Goal: Task Accomplishment & Management: Complete application form

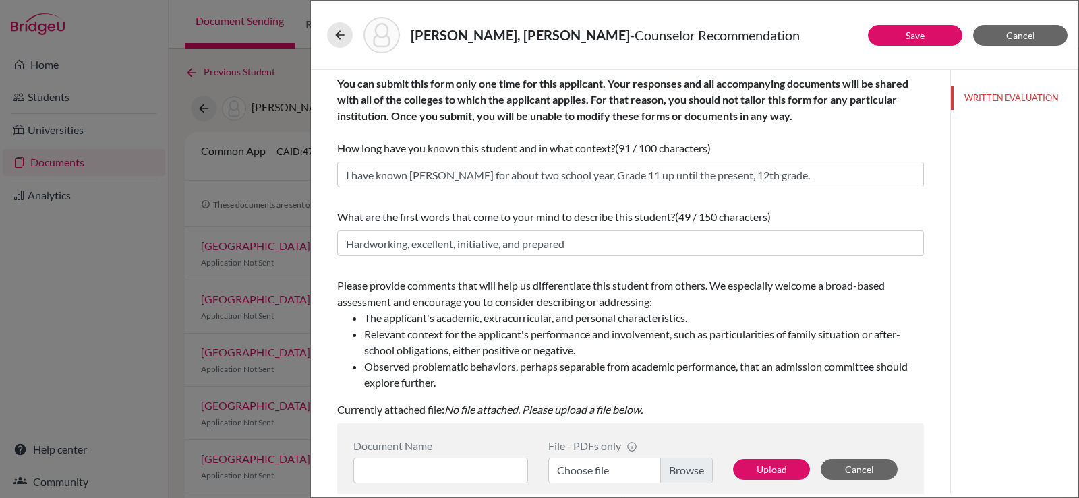
scroll to position [252, 0]
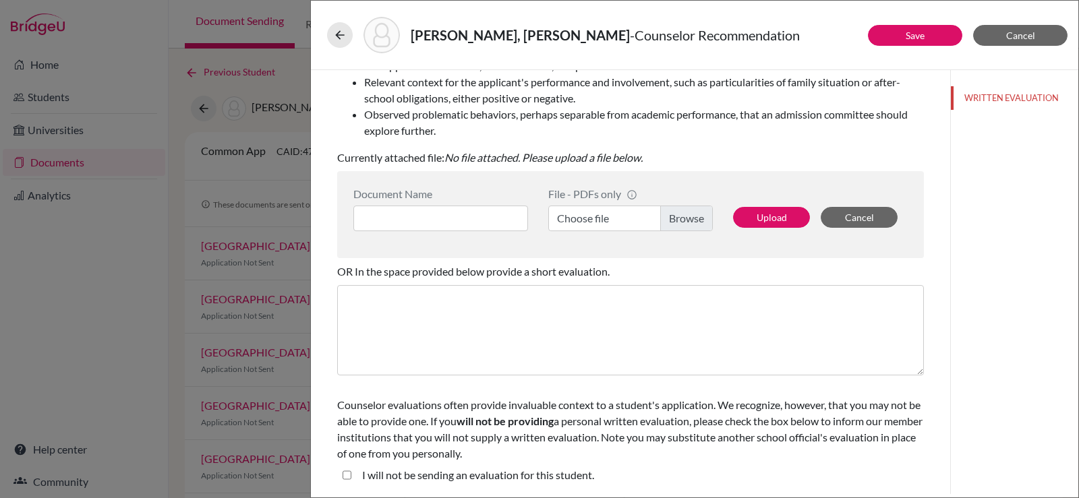
type input "s"
type input "S"
click at [682, 213] on label "Choose file" at bounding box center [630, 219] width 164 height 26
click at [682, 213] on input "Choose file" at bounding box center [630, 219] width 164 height 26
click at [675, 224] on label "Choose file" at bounding box center [630, 219] width 164 height 26
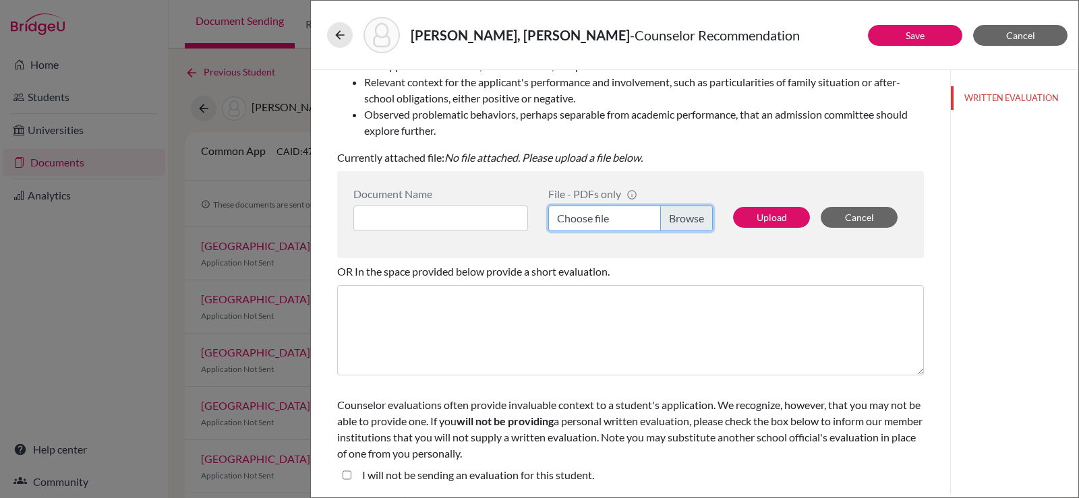
click at [675, 224] on input "Choose file" at bounding box center [630, 219] width 164 height 26
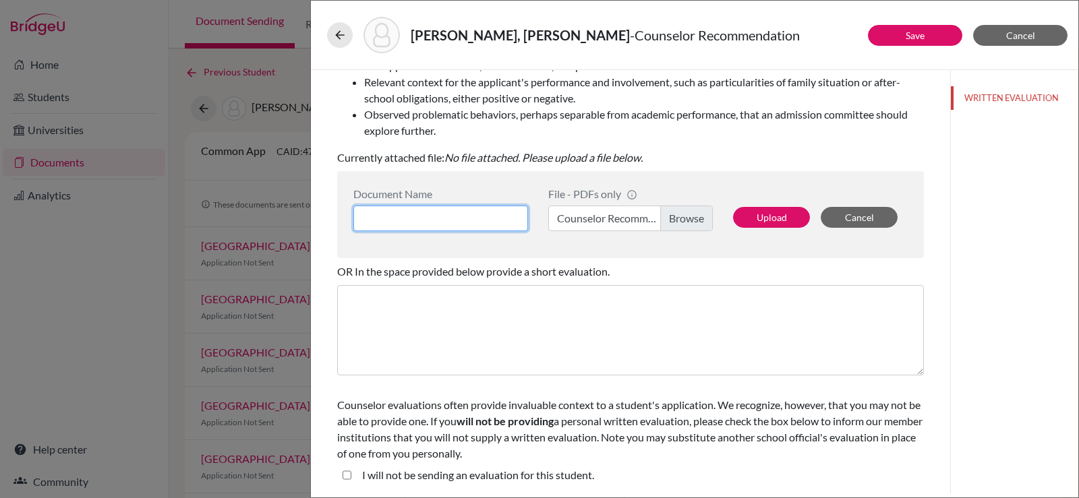
click at [508, 218] on input at bounding box center [440, 219] width 175 height 26
type input "[PERSON_NAME], [PERSON_NAME] - Counselor Recommendation"
click at [760, 212] on button "Upload" at bounding box center [771, 217] width 77 height 21
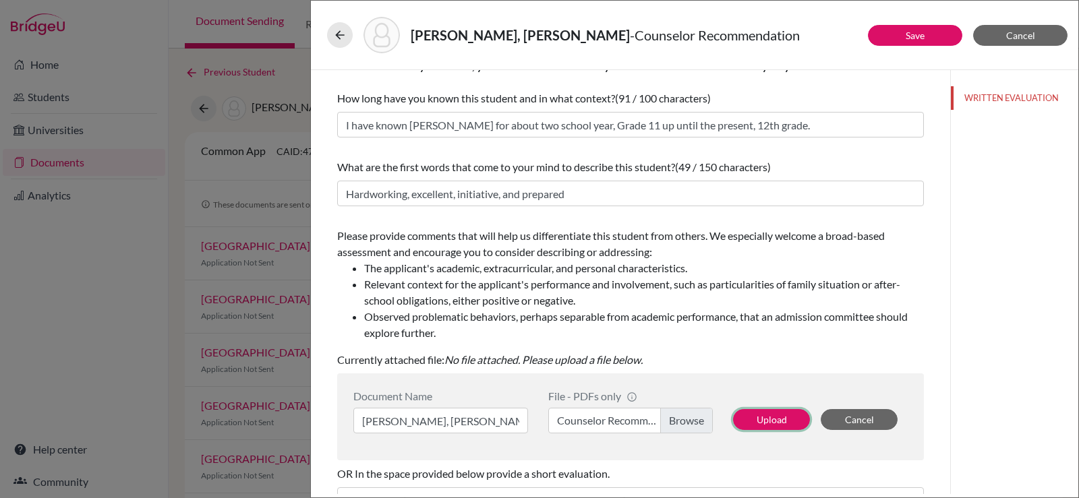
scroll to position [0, 0]
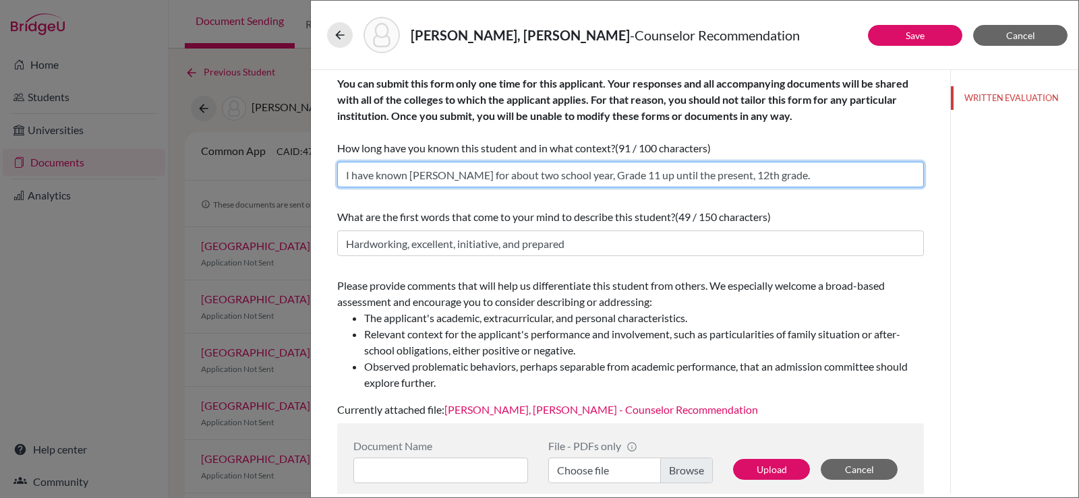
click at [570, 176] on input "I have known [PERSON_NAME] for about two school year, Grade 11 up until the pre…" at bounding box center [630, 175] width 586 height 26
type input "I have known [PERSON_NAME] for about two school years, Grade 11 up until the pr…"
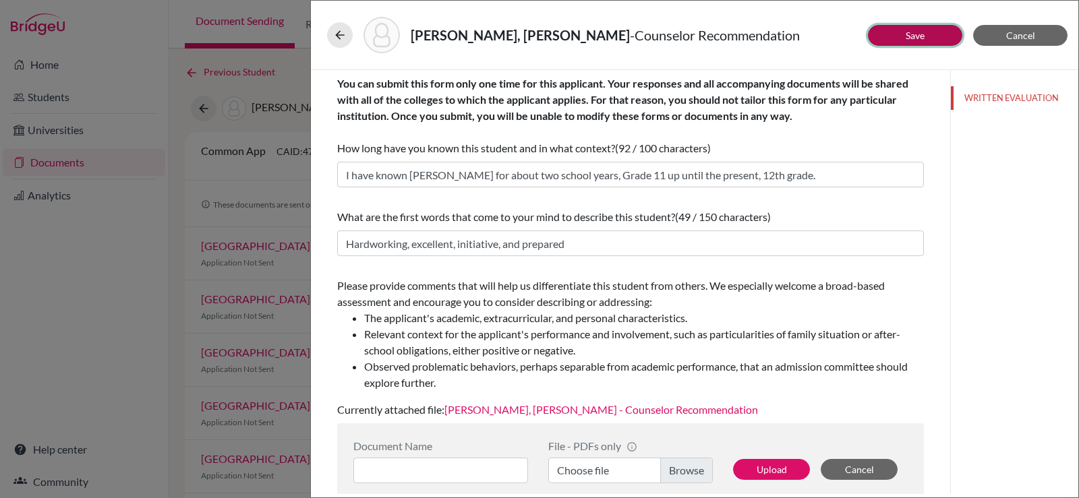
click at [889, 35] on button "Save" at bounding box center [915, 35] width 94 height 21
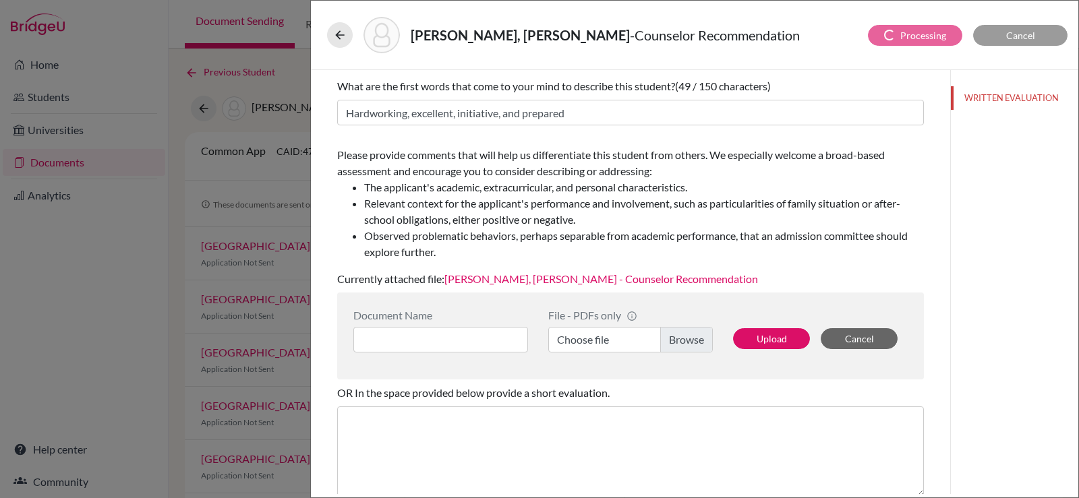
scroll to position [135, 0]
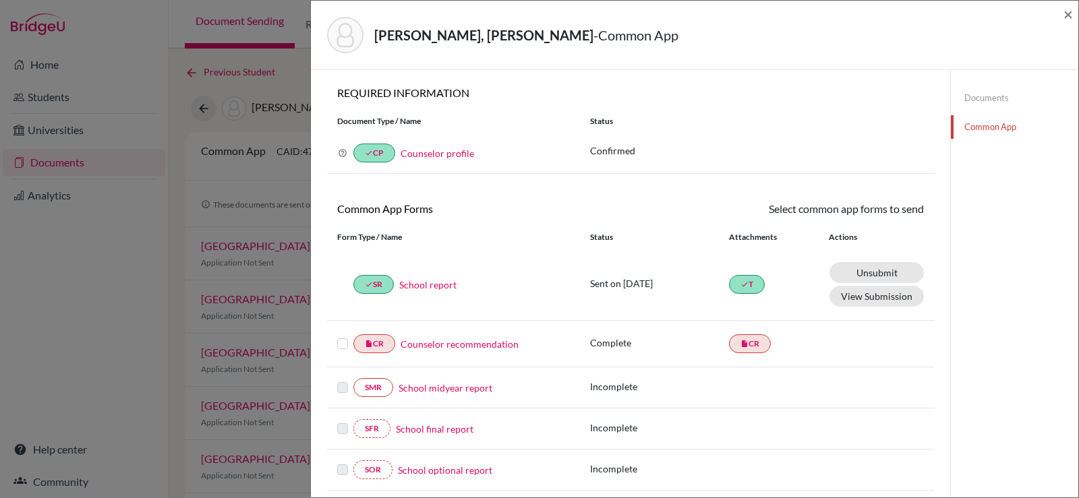
click at [461, 342] on link "Counselor recommendation" at bounding box center [459, 344] width 118 height 14
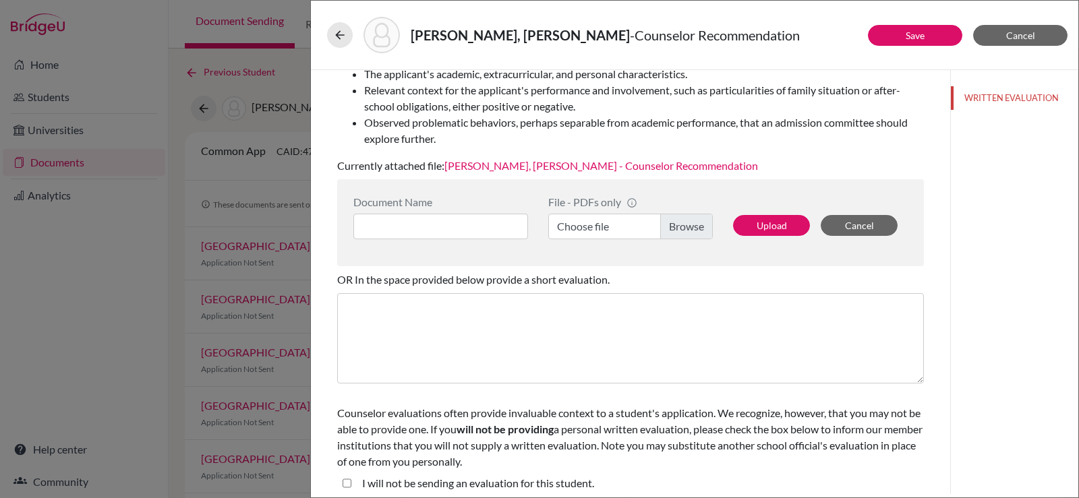
scroll to position [252, 0]
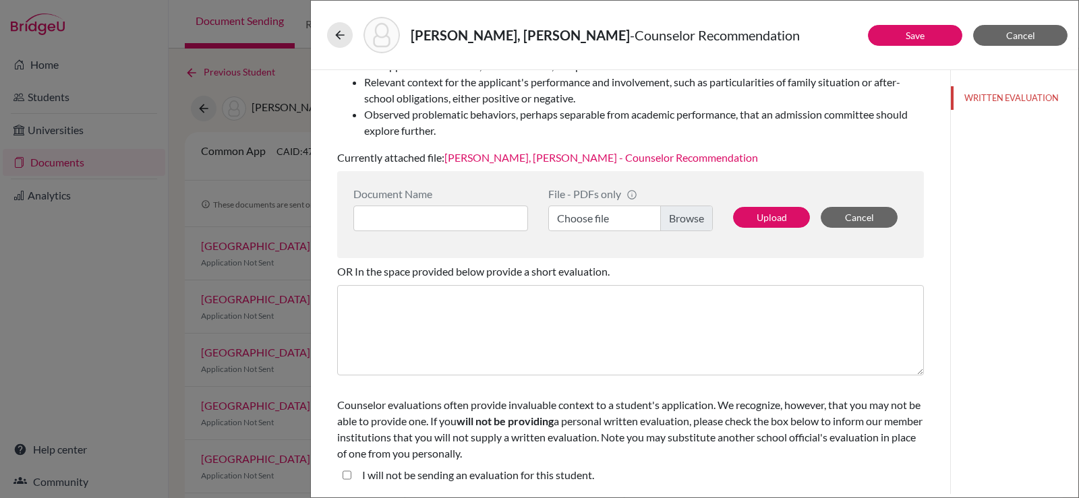
click at [673, 218] on label "Choose file" at bounding box center [630, 219] width 164 height 26
click at [673, 218] on input "Choose file" at bounding box center [630, 219] width 164 height 26
click at [578, 154] on link "[PERSON_NAME], [PERSON_NAME] - Counselor Recommendation" at bounding box center [600, 157] width 313 height 13
click at [919, 42] on button "Save" at bounding box center [915, 35] width 94 height 21
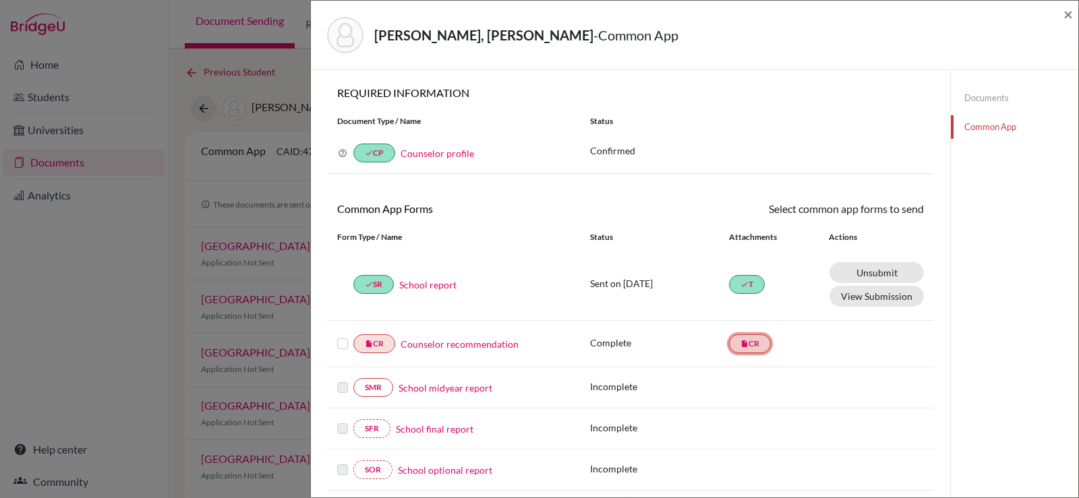
click at [744, 344] on link "insert_drive_file CR" at bounding box center [750, 343] width 42 height 19
click at [374, 342] on link "insert_drive_file CR" at bounding box center [374, 343] width 42 height 19
click at [340, 336] on label at bounding box center [342, 336] width 11 height 0
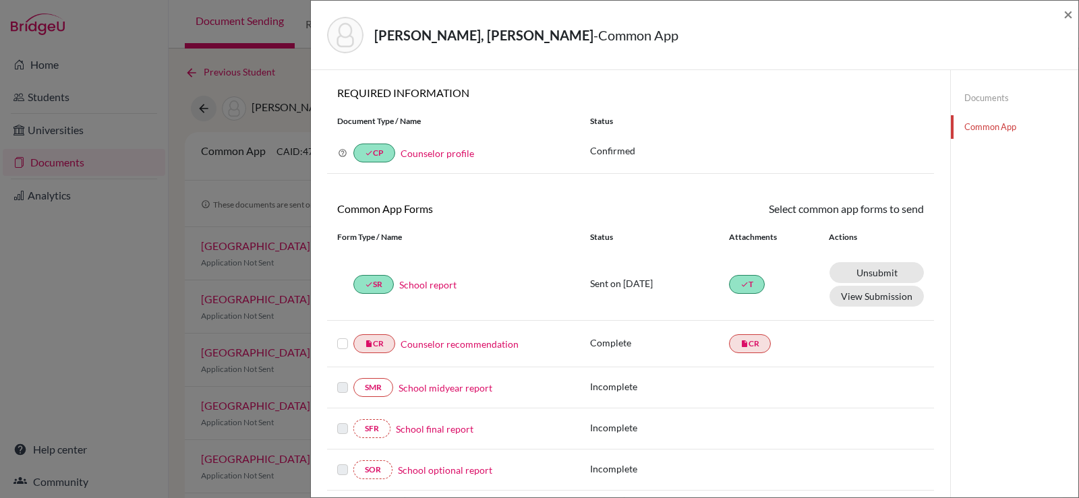
click at [0, 0] on input "checkbox" at bounding box center [0, 0] width 0 height 0
click at [882, 214] on link "Send" at bounding box center [896, 211] width 56 height 21
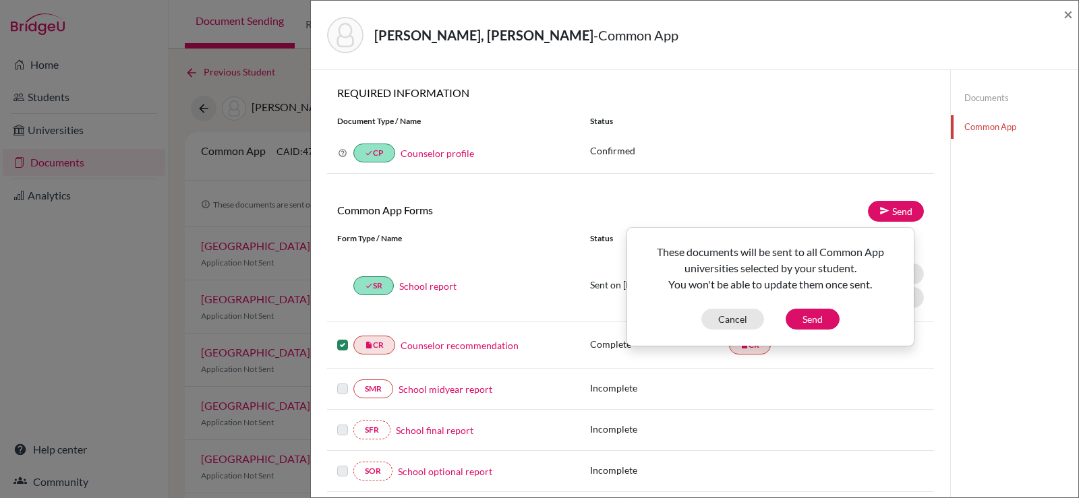
click at [755, 198] on div "× REQUIRED INFORMATION Document Type / Name Status Why am I being asked to do t…" at bounding box center [630, 309] width 607 height 447
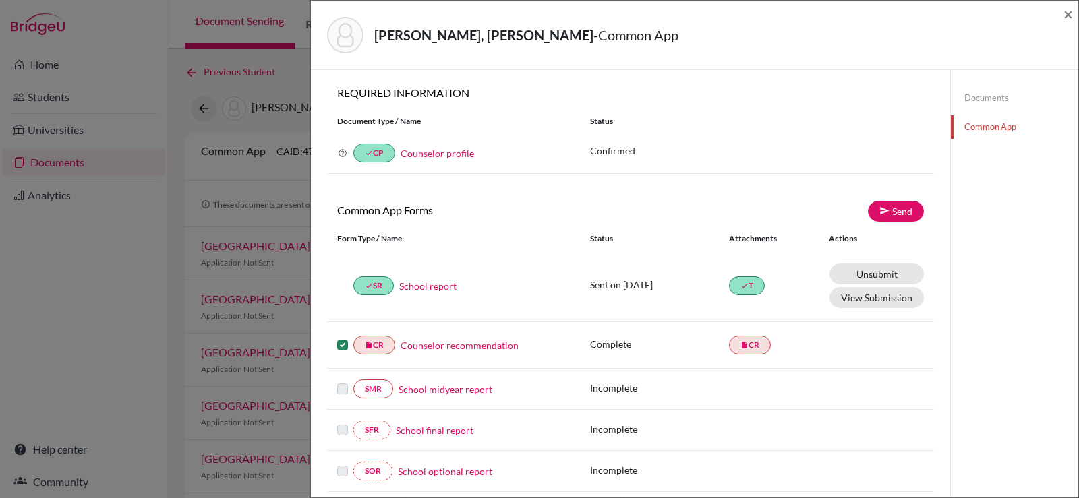
click at [460, 347] on link "Counselor recommendation" at bounding box center [459, 345] width 118 height 14
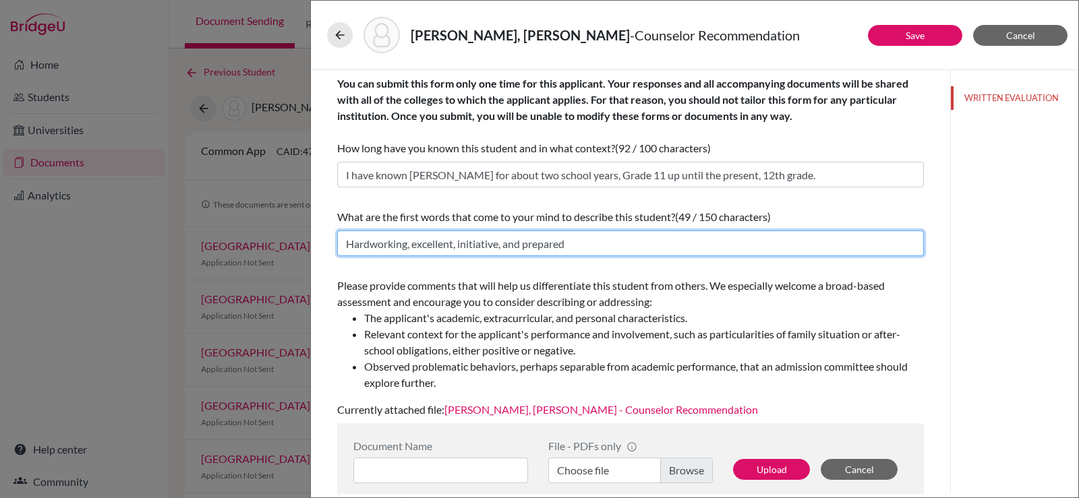
click at [462, 243] on input "Hardworking, excellent, initiative, and prepared" at bounding box center [630, 244] width 586 height 26
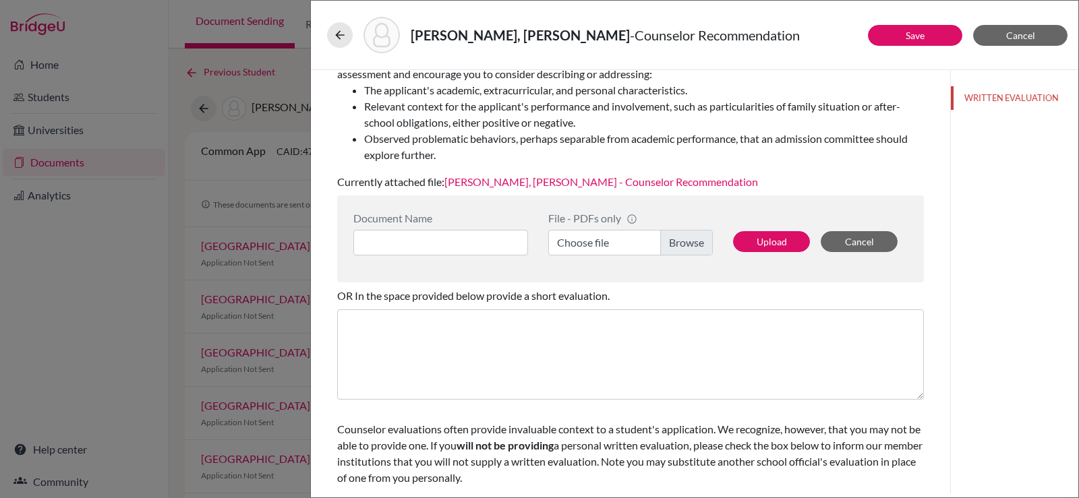
scroll to position [252, 0]
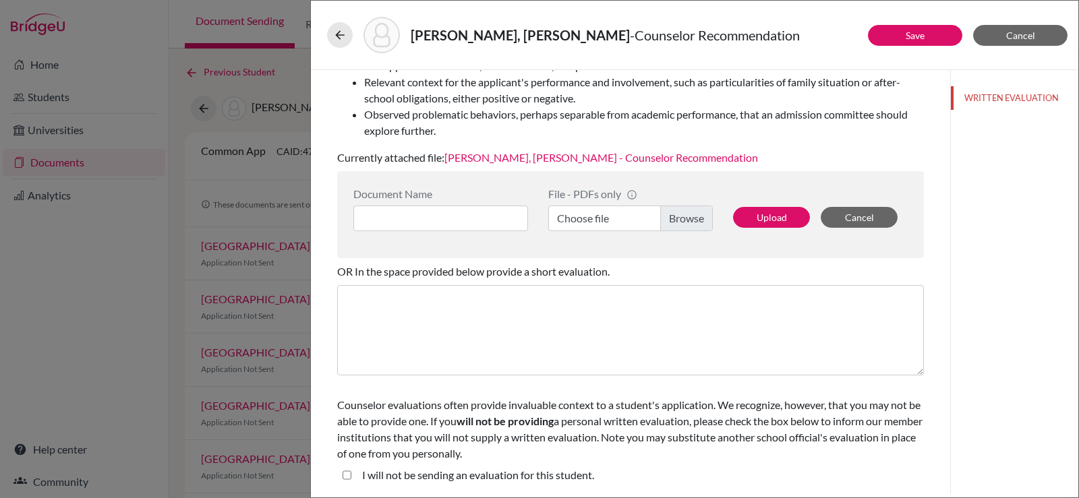
type input "Hardworking, excellent, takes initiative, and prepared"
click at [576, 156] on link "[PERSON_NAME], [PERSON_NAME] - Counselor Recommendation" at bounding box center [600, 157] width 313 height 13
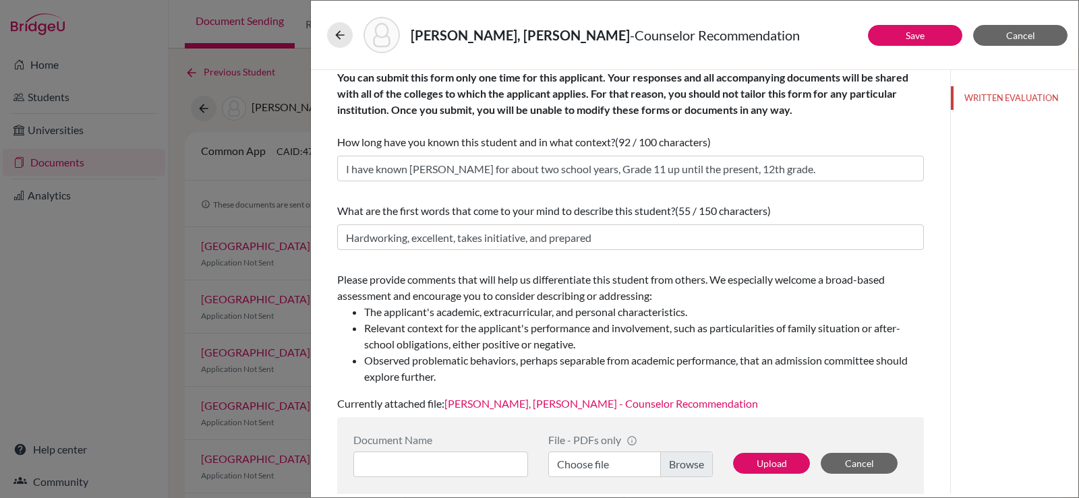
scroll to position [0, 0]
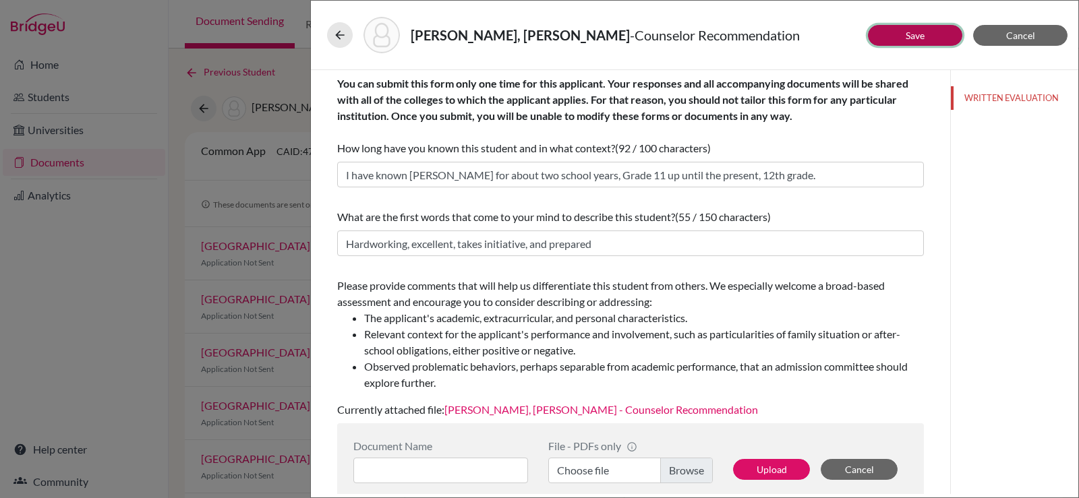
click at [907, 31] on link "Save" at bounding box center [914, 35] width 19 height 11
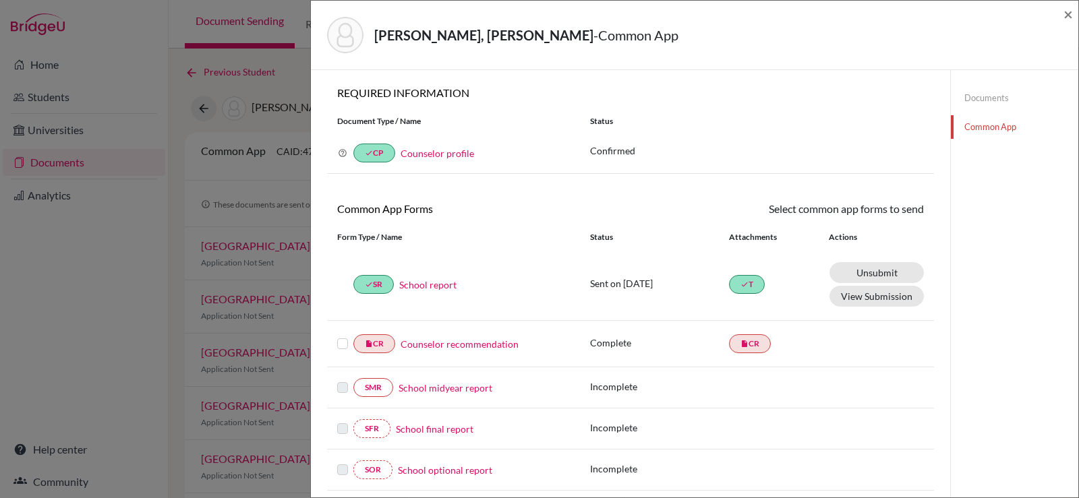
click at [344, 336] on label at bounding box center [342, 336] width 11 height 0
click at [0, 0] on input "checkbox" at bounding box center [0, 0] width 0 height 0
click at [882, 210] on link "Send" at bounding box center [896, 211] width 56 height 21
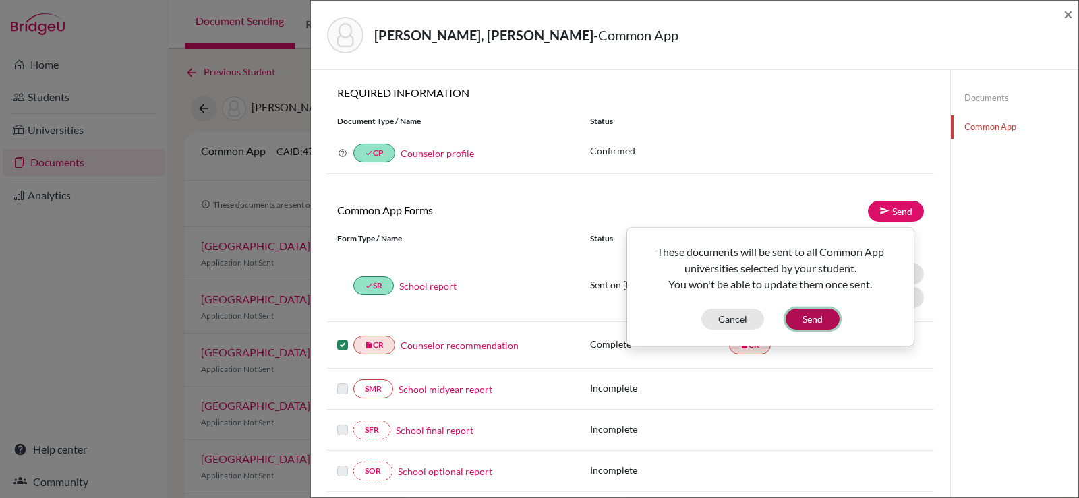
click at [822, 321] on button "Send" at bounding box center [812, 319] width 54 height 21
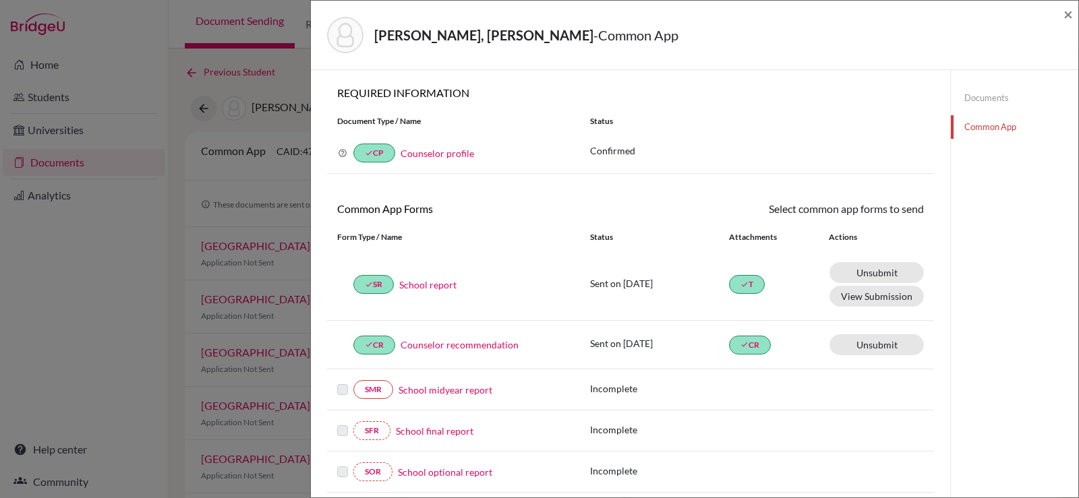
click at [812, 344] on div "Unsubmit This document will be un-submitted from all Common App universities it…" at bounding box center [867, 344] width 111 height 21
click at [986, 98] on link "Documents" at bounding box center [1014, 98] width 127 height 24
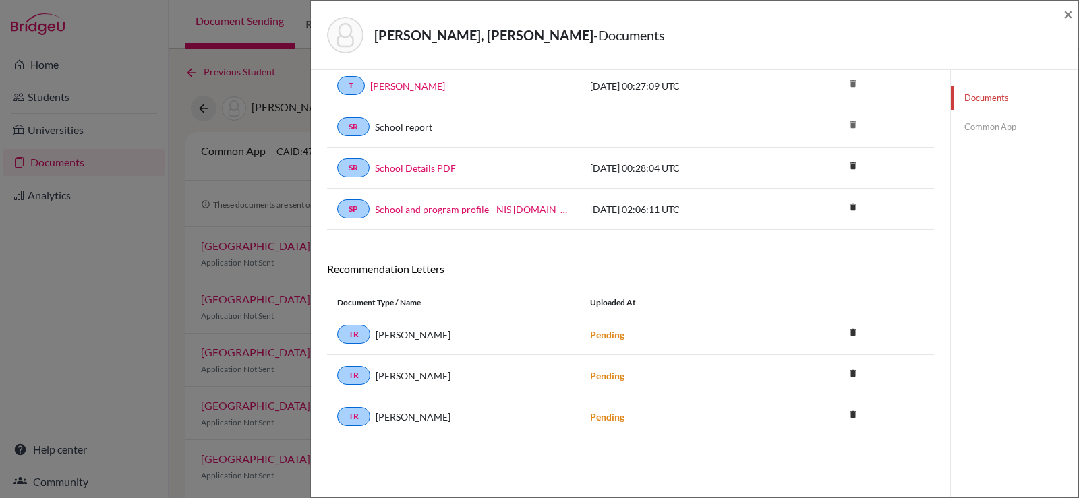
scroll to position [71, 0]
click at [1066, 16] on span "×" at bounding box center [1067, 14] width 9 height 20
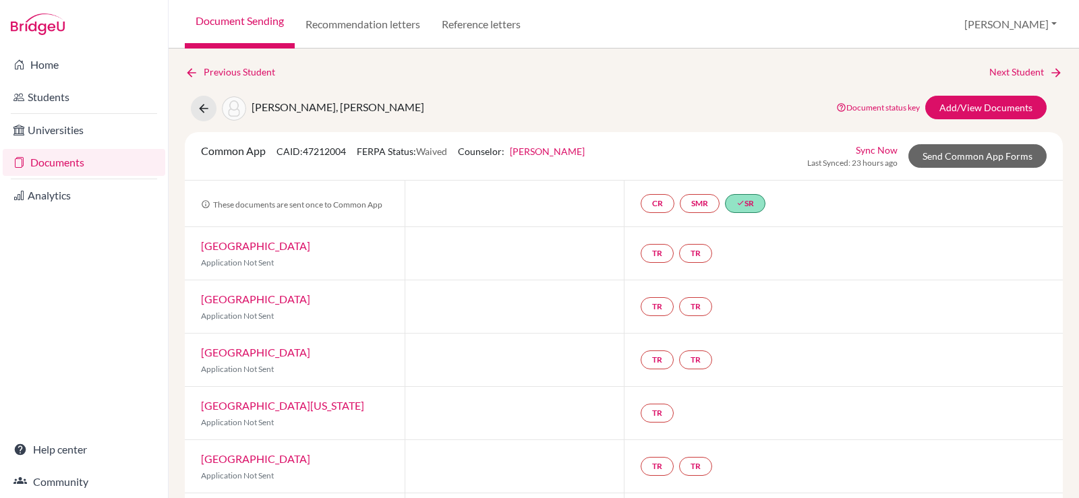
click at [73, 171] on link "Documents" at bounding box center [84, 162] width 162 height 27
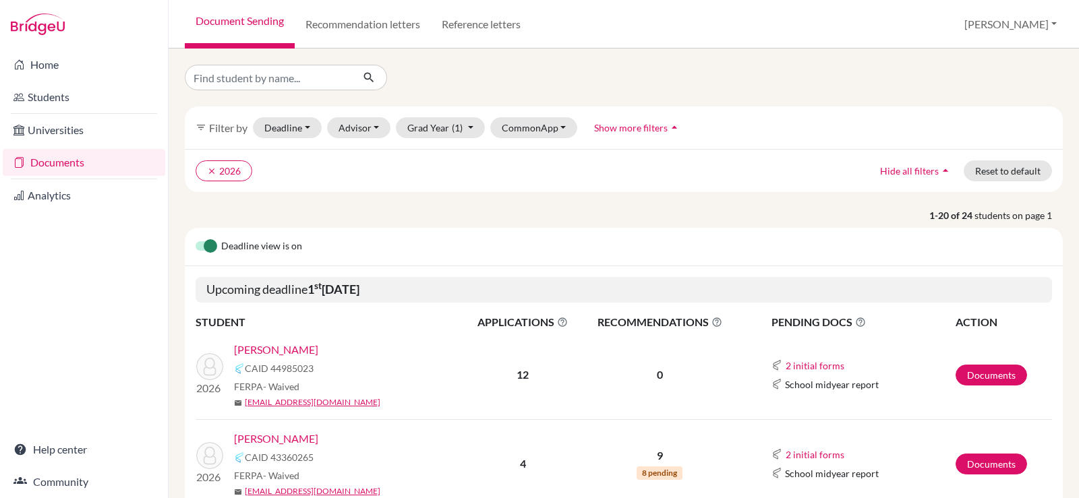
scroll to position [135, 0]
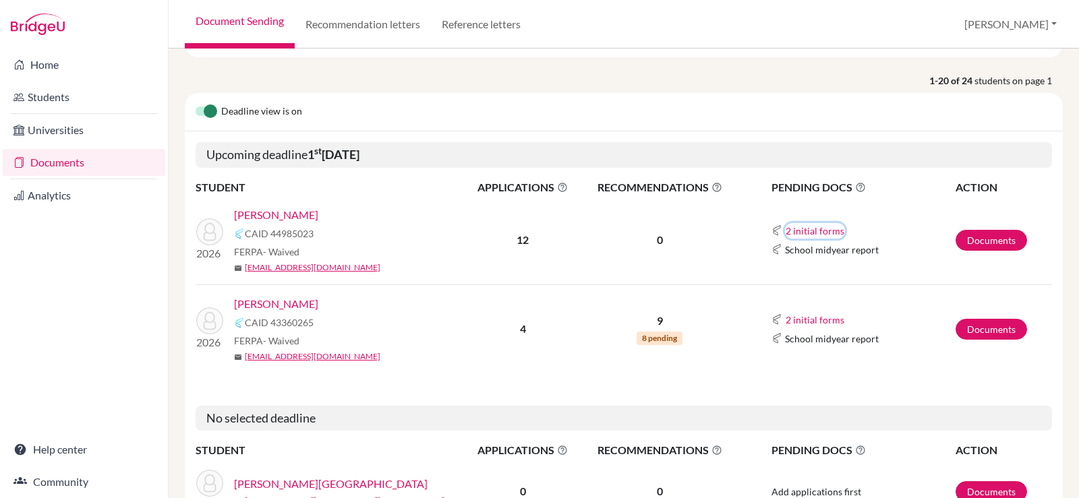
click at [787, 231] on button "2 initial forms" at bounding box center [815, 231] width 60 height 16
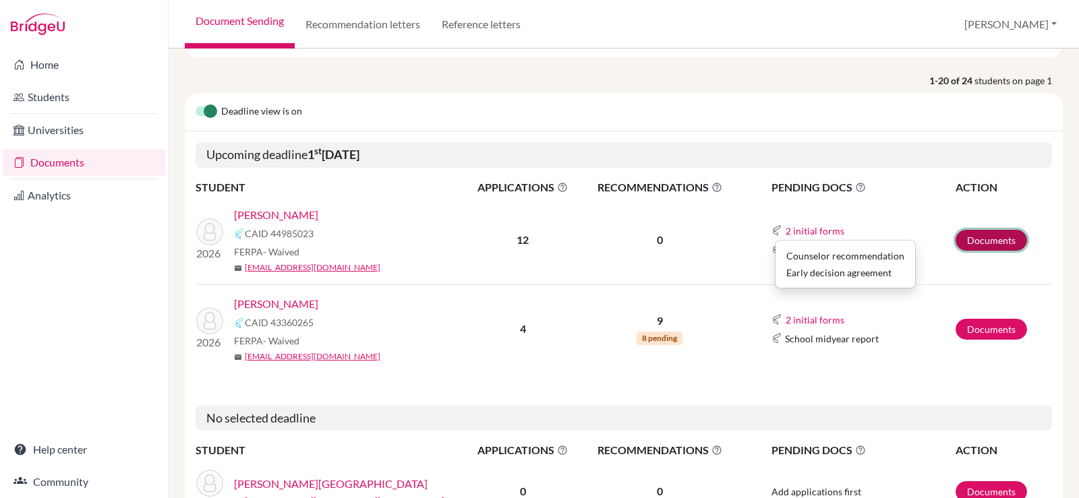
click at [968, 243] on link "Documents" at bounding box center [990, 240] width 71 height 21
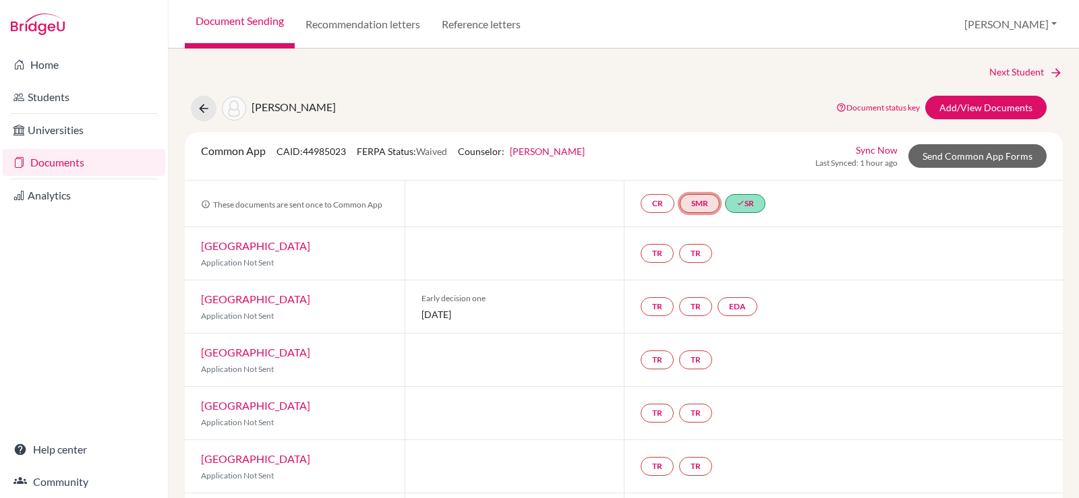
click at [692, 195] on link "SMR" at bounding box center [700, 203] width 40 height 19
click at [653, 208] on link "CR" at bounding box center [657, 203] width 34 height 19
click at [653, 208] on link "CR Counselor recommendation Counselor recommendation Incomplete" at bounding box center [657, 203] width 34 height 19
click at [980, 156] on link "Send Common App Forms" at bounding box center [977, 156] width 138 height 24
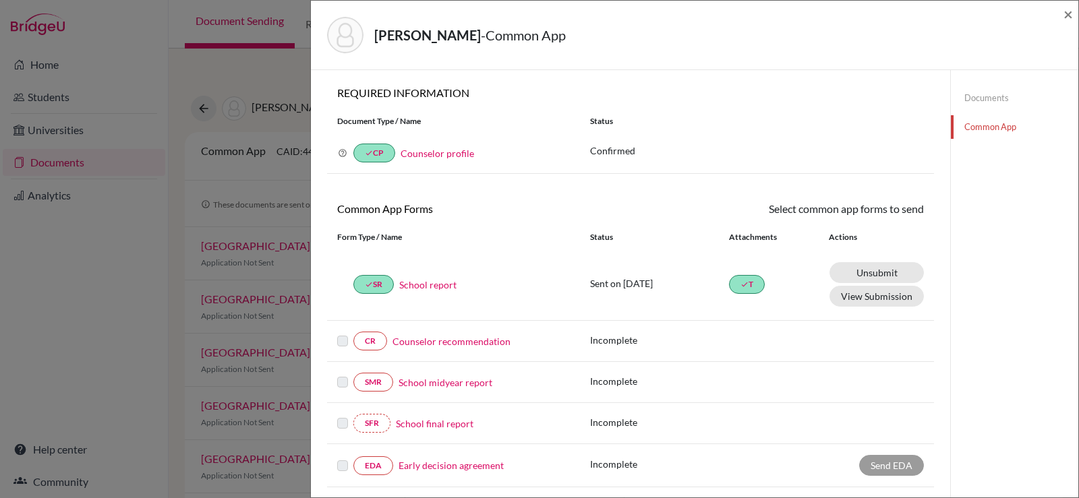
scroll to position [67, 0]
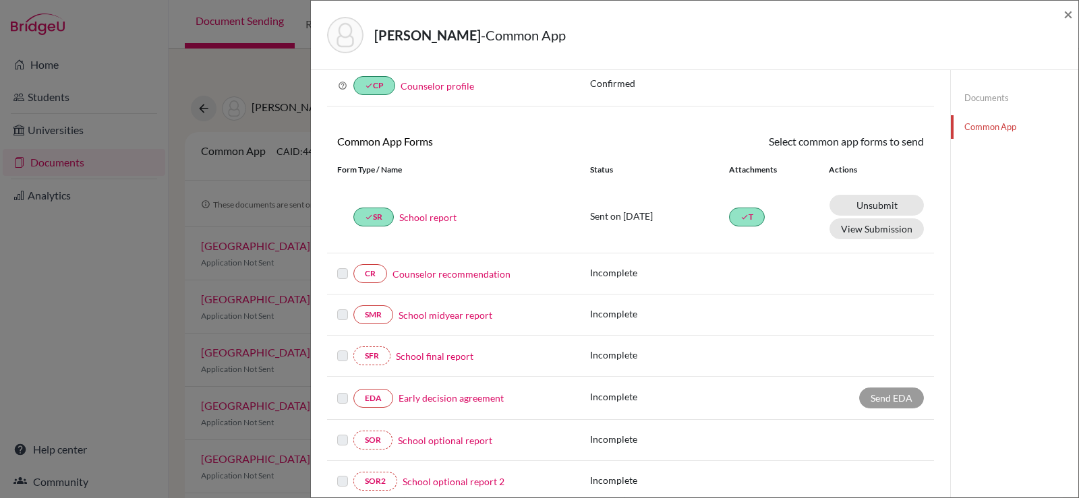
click at [440, 315] on link "School midyear report" at bounding box center [445, 315] width 94 height 14
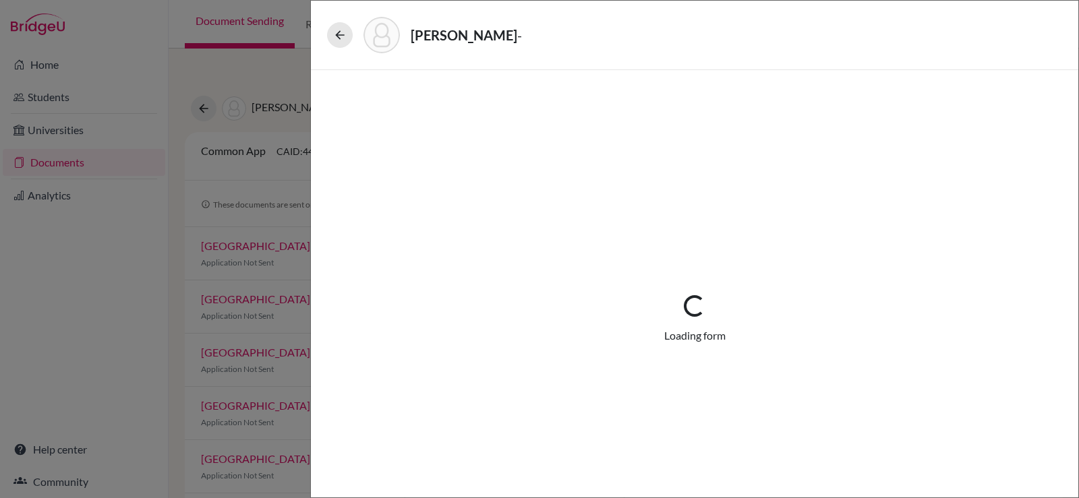
select select "5"
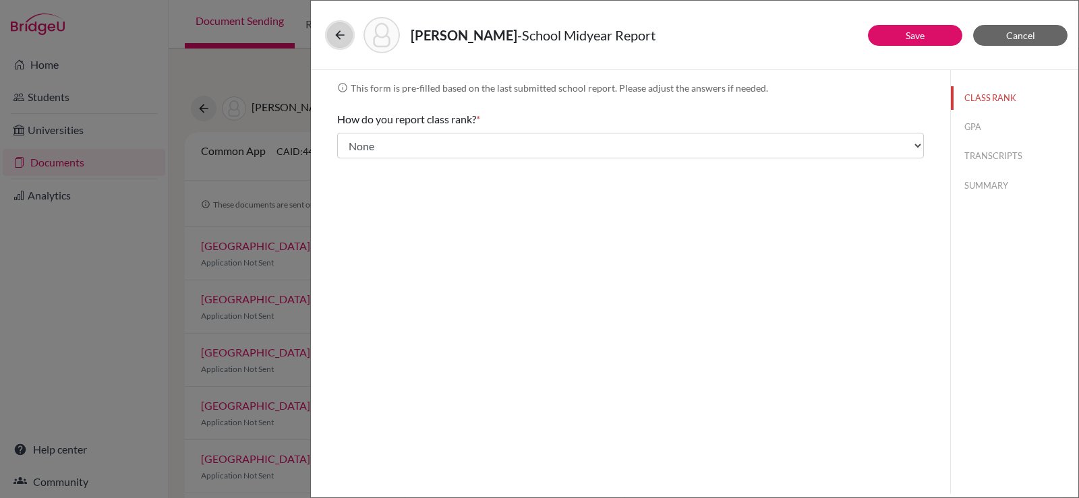
click at [338, 42] on button at bounding box center [340, 35] width 26 height 26
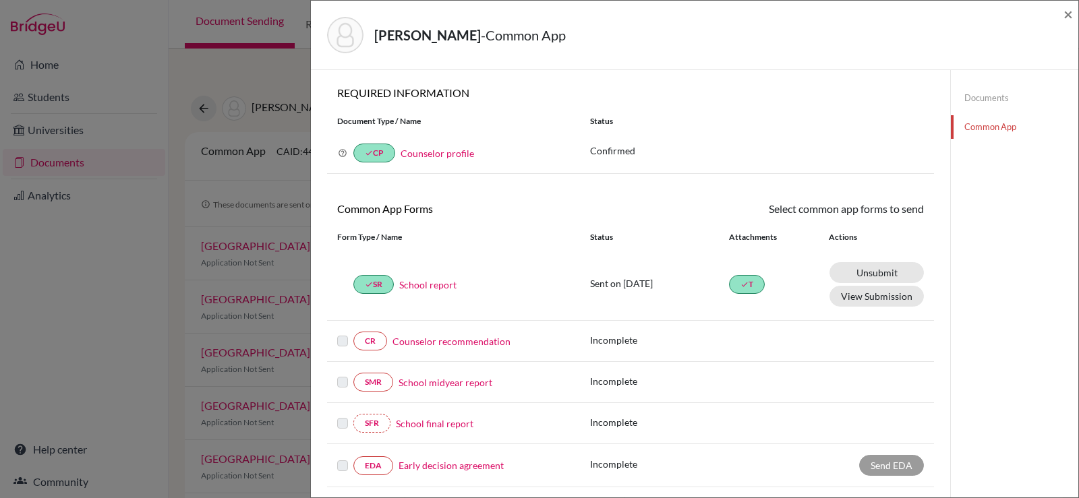
click at [443, 341] on link "Counselor recommendation" at bounding box center [451, 341] width 118 height 14
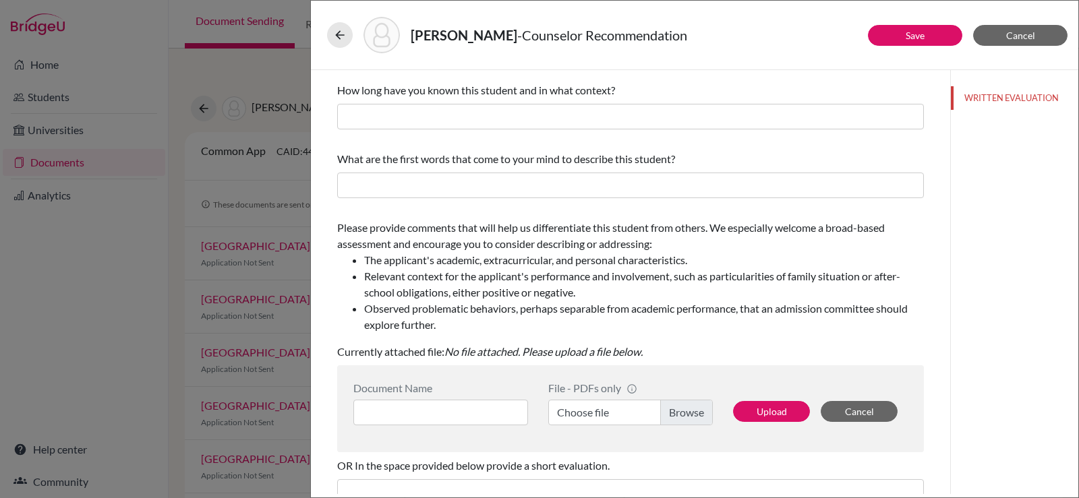
scroll to position [252, 0]
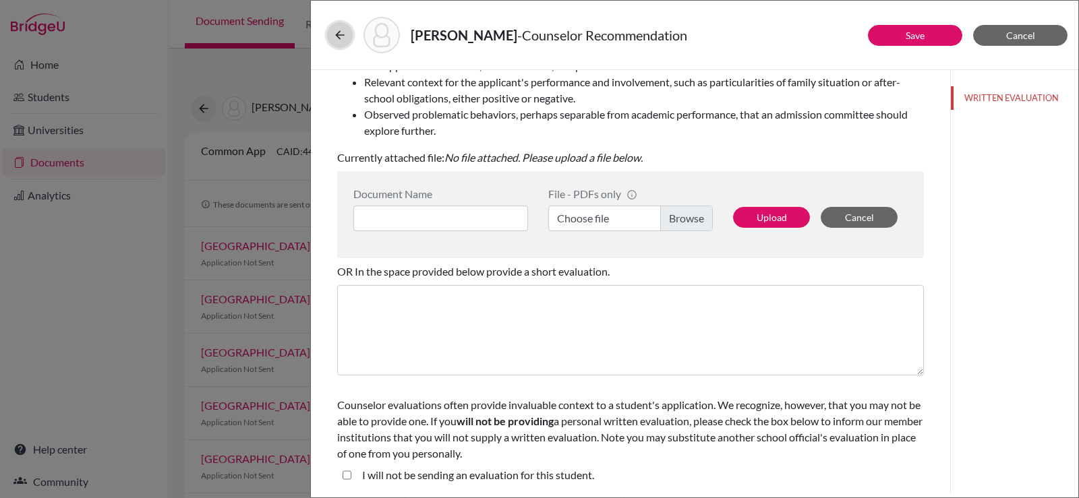
click at [343, 26] on button at bounding box center [340, 35] width 26 height 26
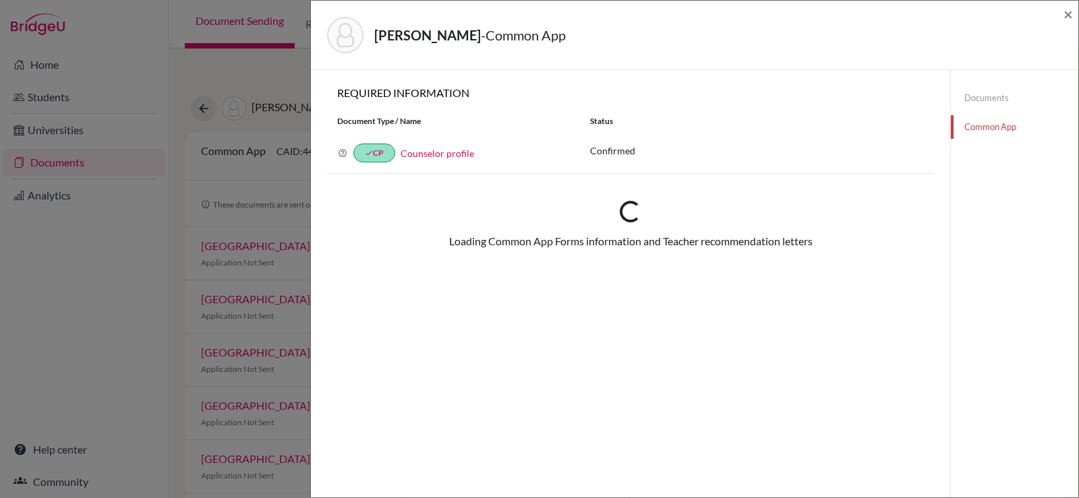
click at [283, 76] on div "Ryu, Daniel - Common App × × REQUIRED INFORMATION Document Type / Name Status W…" at bounding box center [539, 249] width 1079 height 498
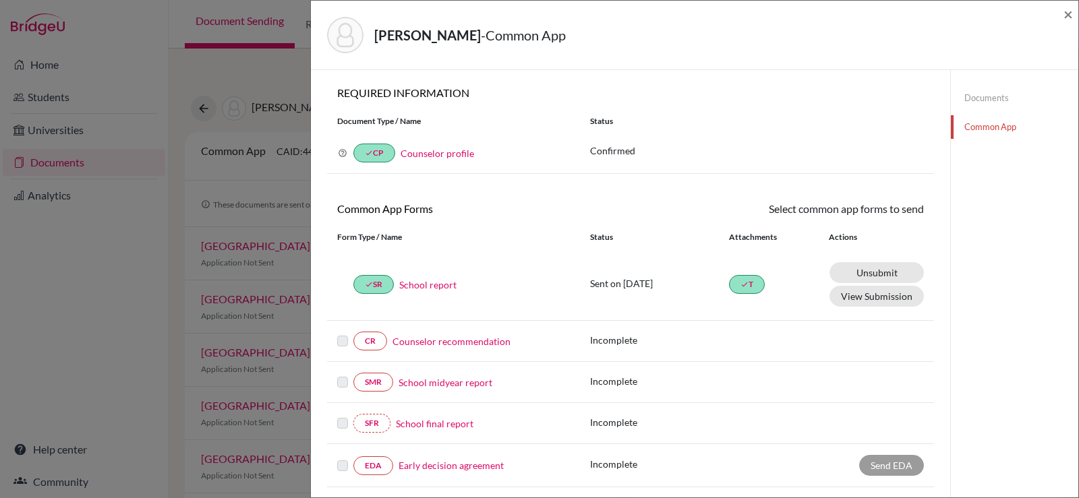
click at [295, 77] on div "Ryu, Daniel - Common App × × REQUIRED INFORMATION Document Type / Name Status W…" at bounding box center [539, 249] width 1079 height 498
click at [1066, 17] on span "×" at bounding box center [1067, 14] width 9 height 20
